Goal: Check status

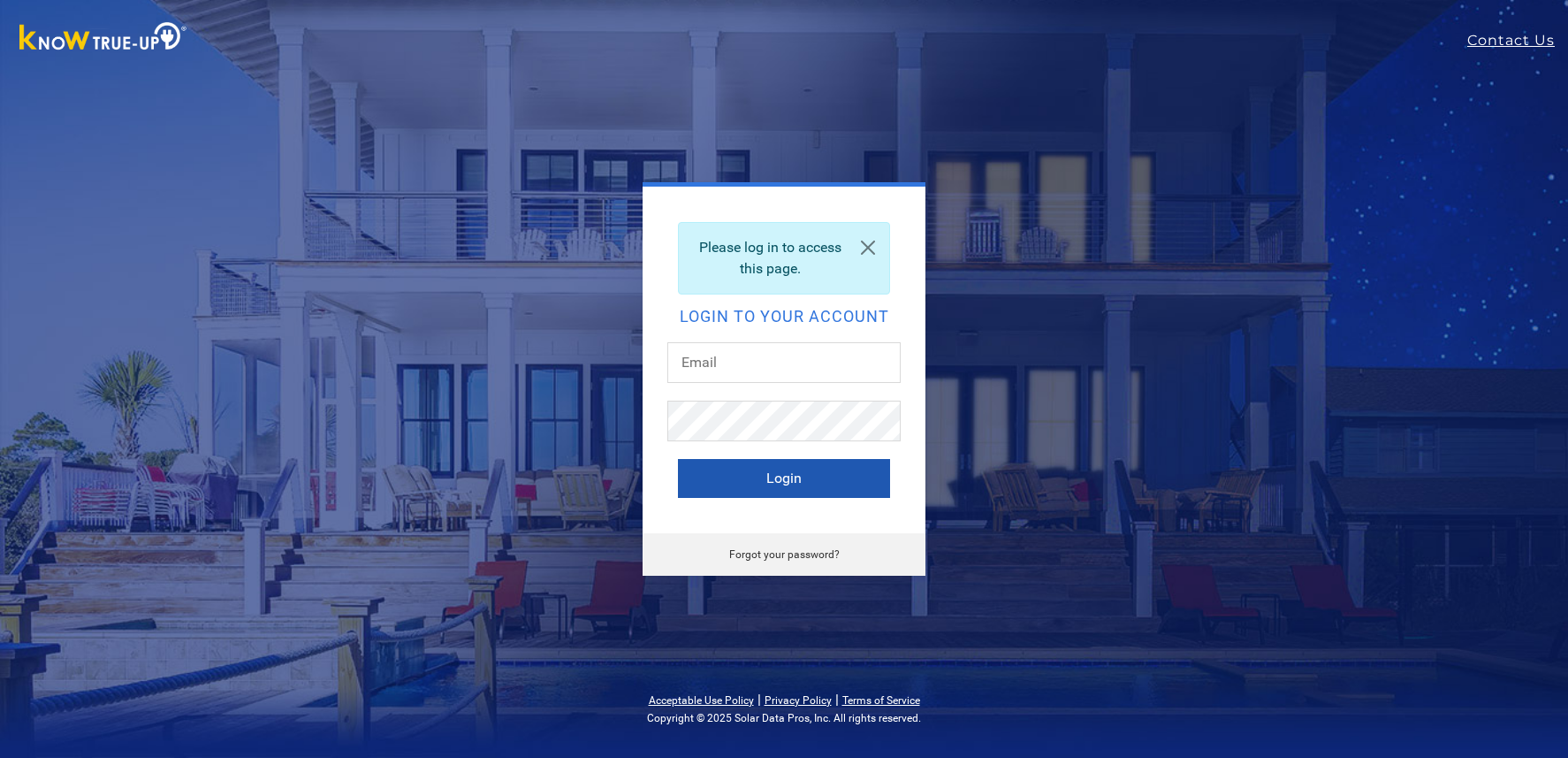
type input "plbriqto@gmail.com"
click at [779, 483] on button "Login" at bounding box center [784, 478] width 212 height 39
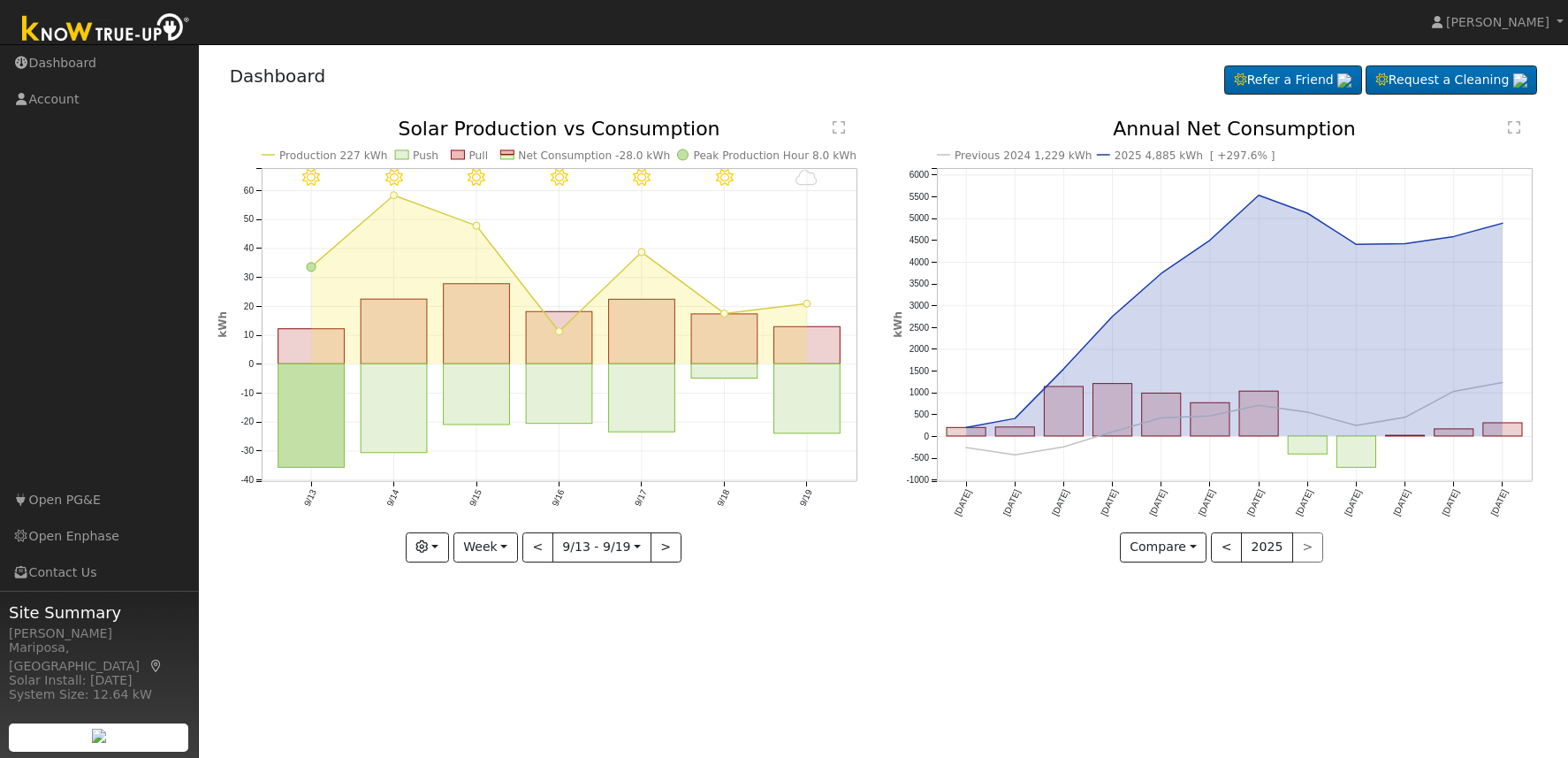
click at [1304, 544] on div "< 2025 >" at bounding box center [1266, 548] width 112 height 30
click at [501, 535] on button "Week" at bounding box center [486, 548] width 65 height 30
click at [508, 625] on link "Month" at bounding box center [516, 634] width 123 height 25
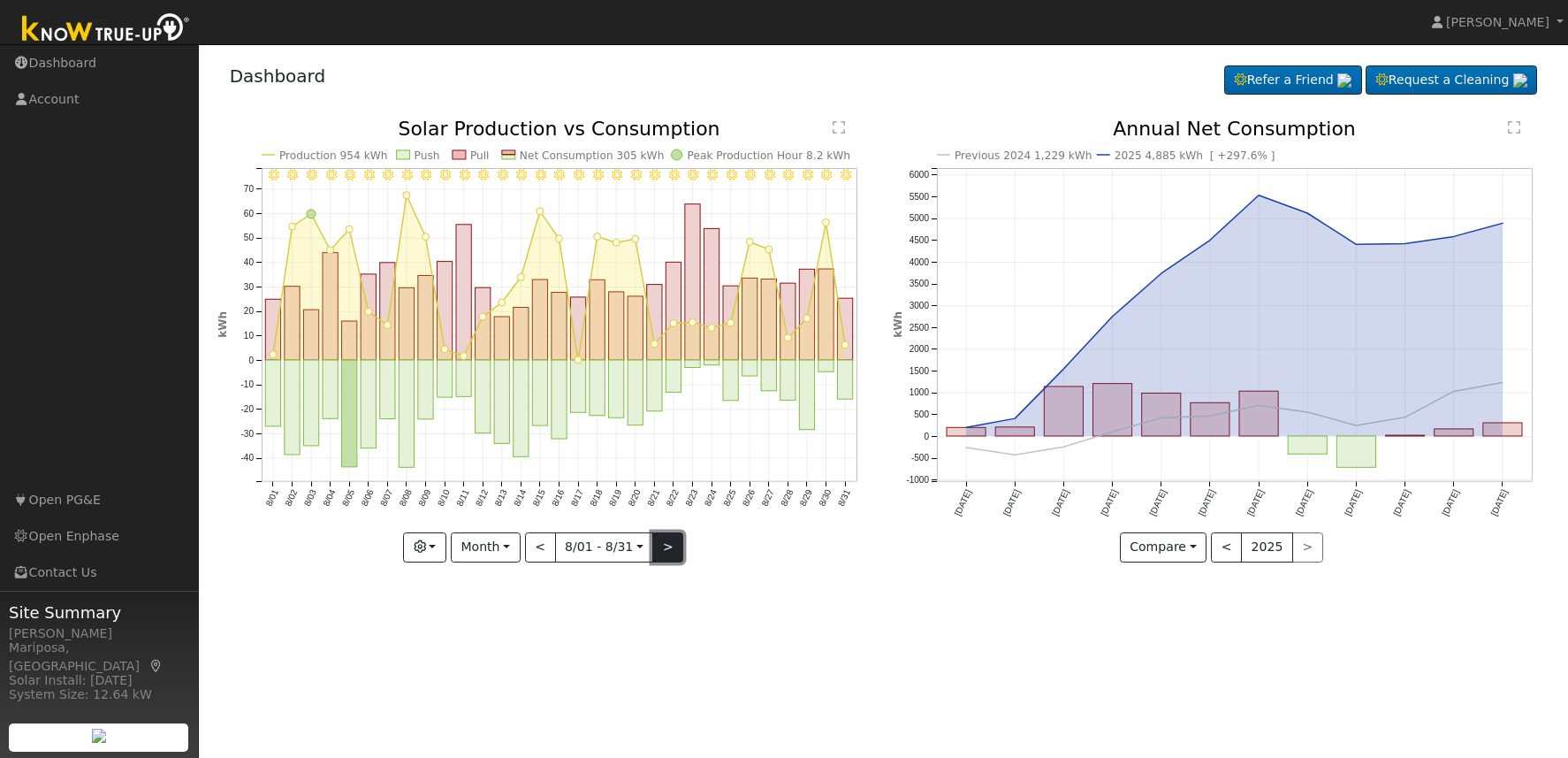
click at [659, 544] on button ">" at bounding box center [667, 548] width 31 height 30
type input "[DATE]"
